Goal: Information Seeking & Learning: Learn about a topic

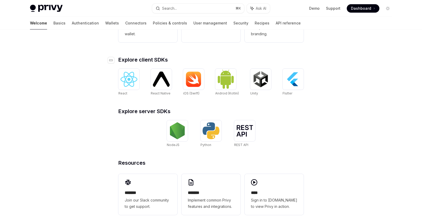
scroll to position [194, 0]
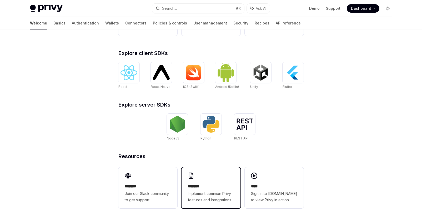
click at [203, 189] on h2 "*******" at bounding box center [211, 186] width 46 height 6
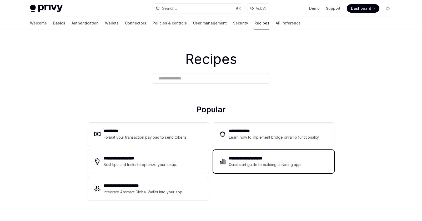
click at [250, 166] on div "Quickstart guide to building a trading app." at bounding box center [265, 164] width 73 height 6
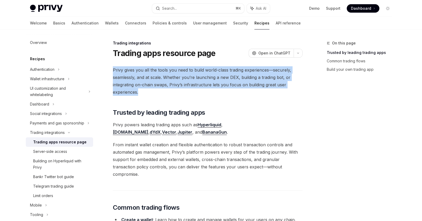
drag, startPoint x: 111, startPoint y: 69, endPoint x: 150, endPoint y: 92, distance: 45.1
click at [150, 92] on span "Privy gives you all the tools you need to build world-class trading experiences…" at bounding box center [207, 80] width 189 height 29
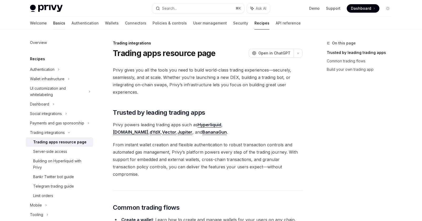
click at [53, 25] on link "Basics" at bounding box center [59, 23] width 12 height 13
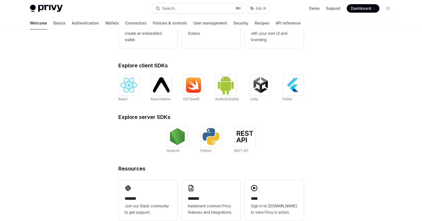
scroll to position [194, 0]
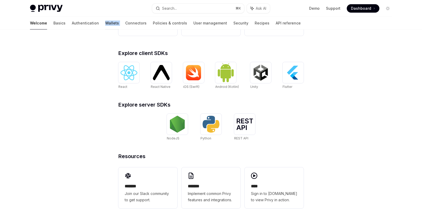
click at [105, 25] on link "Wallets" at bounding box center [112, 23] width 14 height 13
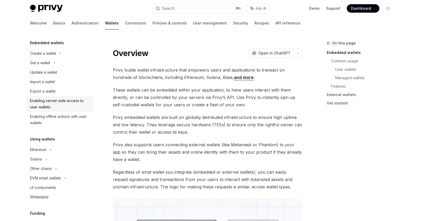
scroll to position [29, 0]
click at [58, 178] on div "EVM smart wallets" at bounding box center [45, 177] width 31 height 6
click at [47, 188] on div "Overview" at bounding box center [41, 186] width 17 height 6
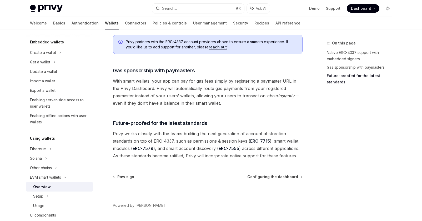
scroll to position [398, 0]
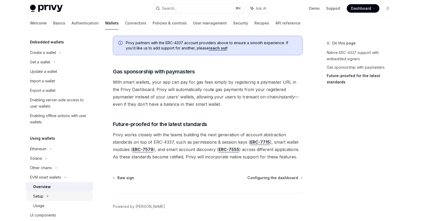
click at [48, 195] on div "Setup" at bounding box center [59, 195] width 67 height 9
type textarea "*"
